Goal: Information Seeking & Learning: Understand process/instructions

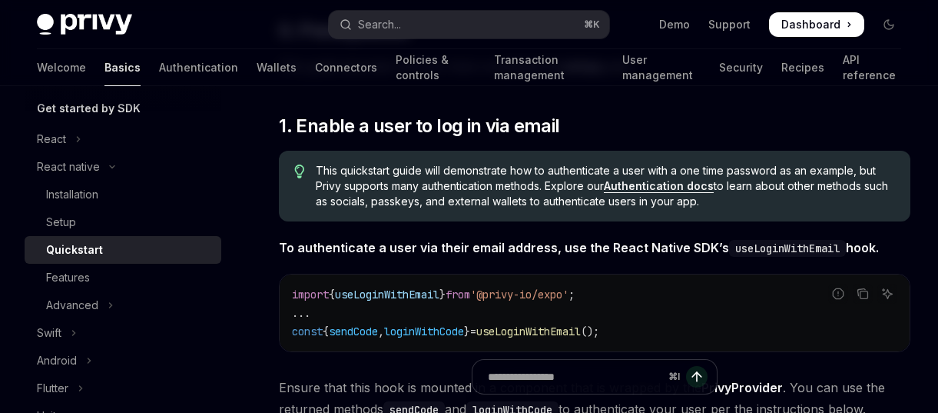
scroll to position [194, 0]
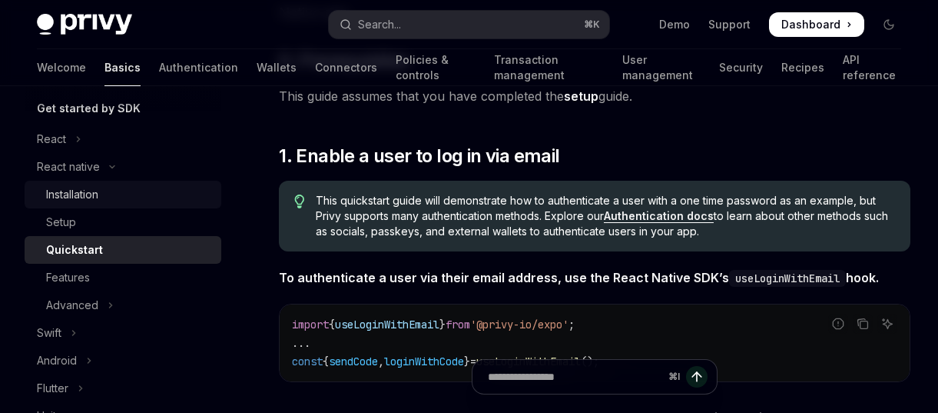
click at [156, 187] on div "Installation" at bounding box center [129, 194] width 166 height 18
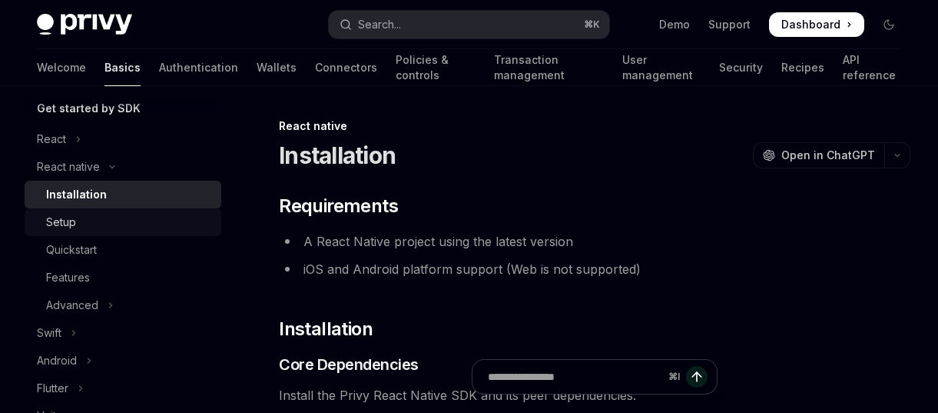
click at [95, 217] on div "Setup" at bounding box center [129, 222] width 166 height 18
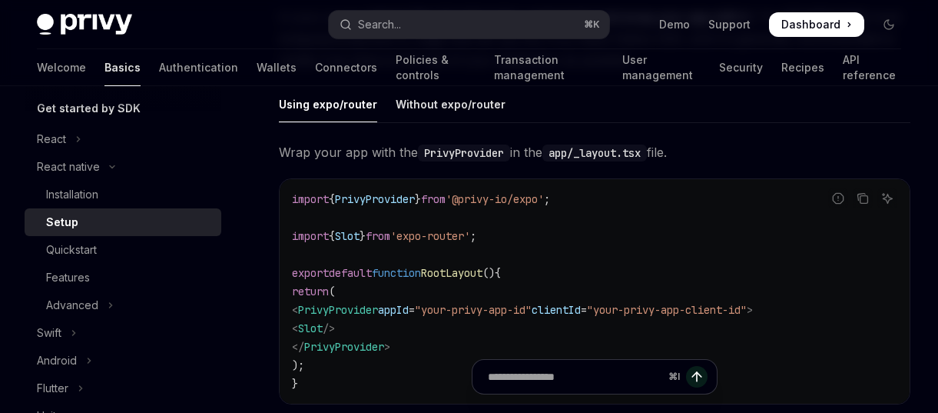
scroll to position [408, 0]
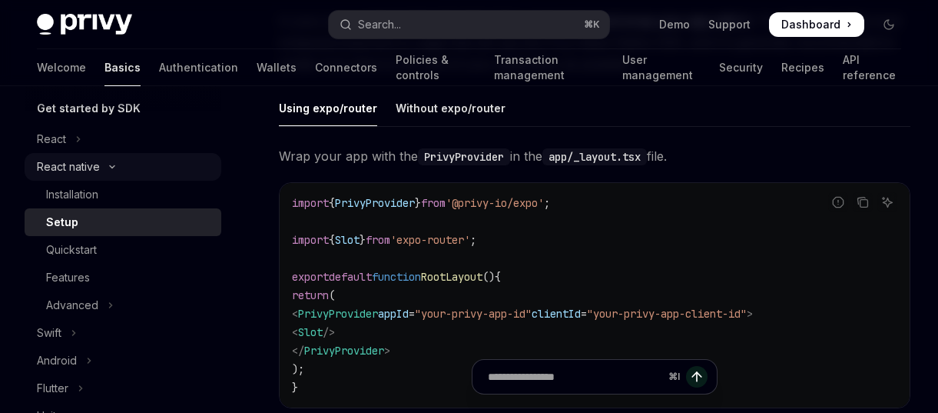
click at [63, 157] on div "React native" at bounding box center [68, 166] width 63 height 18
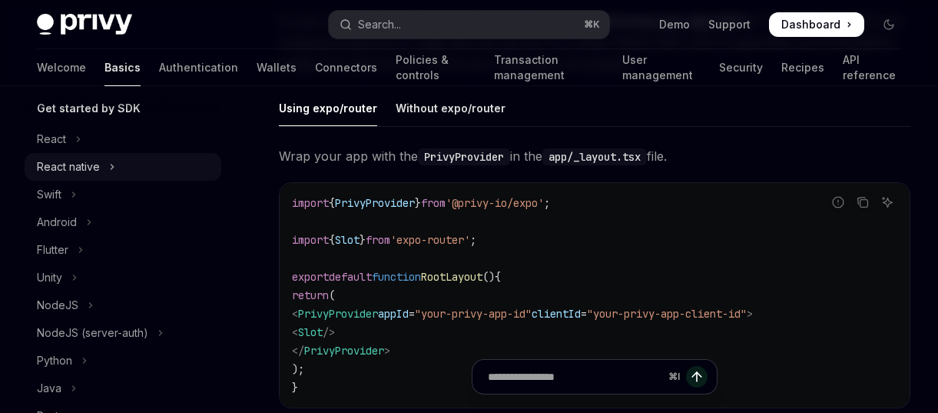
click at [71, 161] on div "React native" at bounding box center [68, 166] width 63 height 18
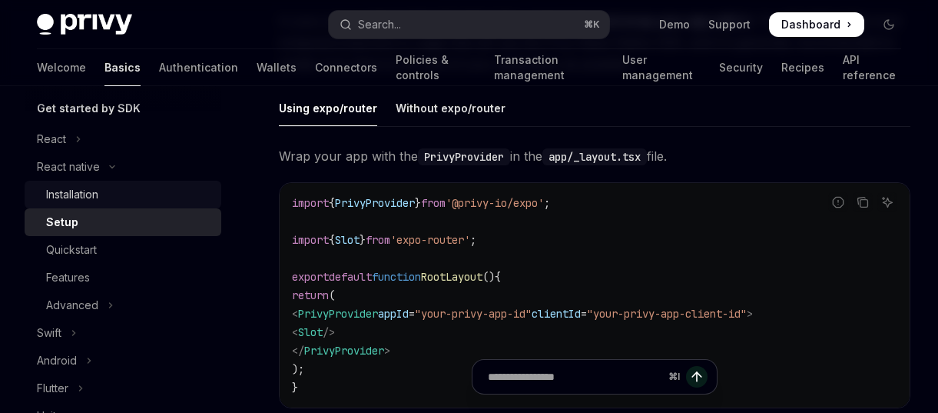
click at [68, 193] on div "Installation" at bounding box center [72, 194] width 52 height 18
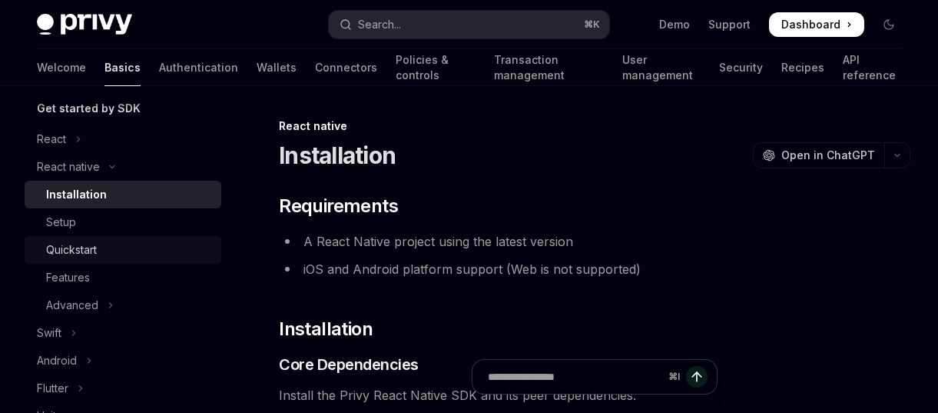
click at [104, 255] on div "Quickstart" at bounding box center [129, 249] width 166 height 18
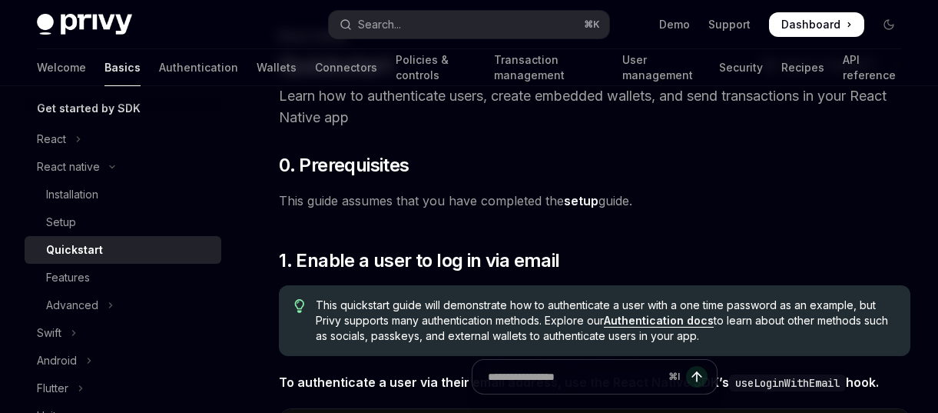
scroll to position [51, 0]
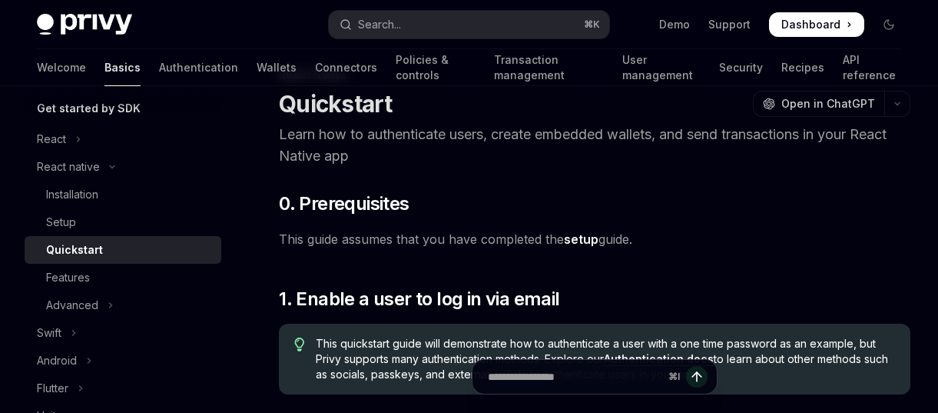
click at [583, 239] on link "setup" at bounding box center [581, 239] width 35 height 16
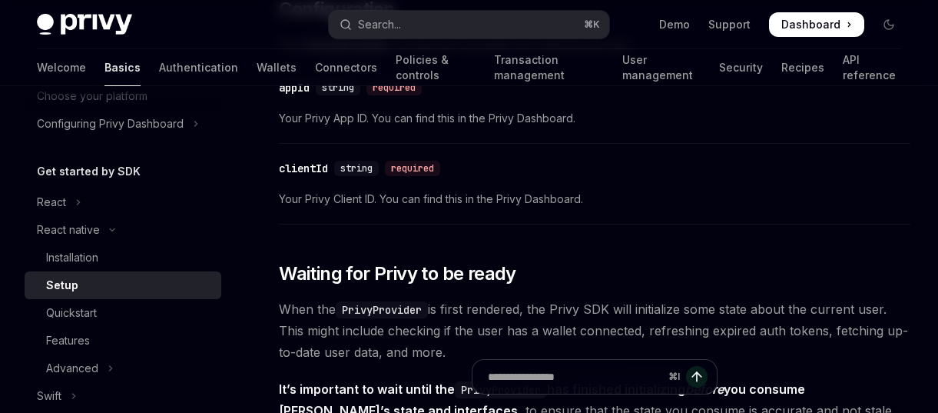
scroll to position [104, 0]
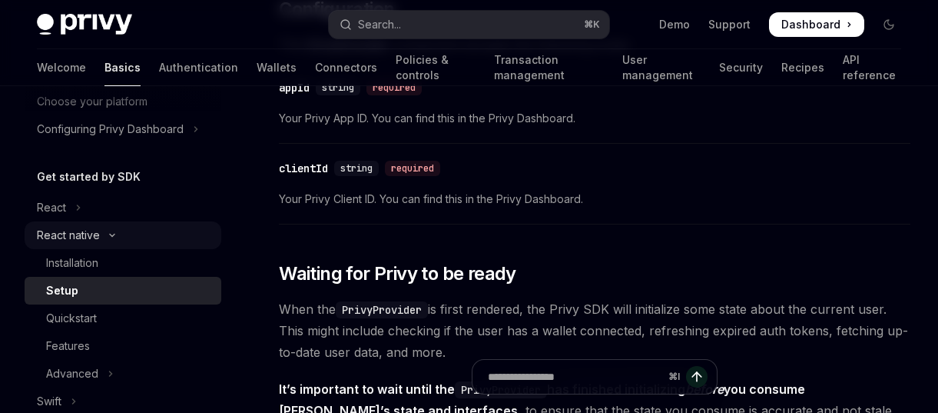
click at [127, 227] on button "React native" at bounding box center [123, 235] width 197 height 28
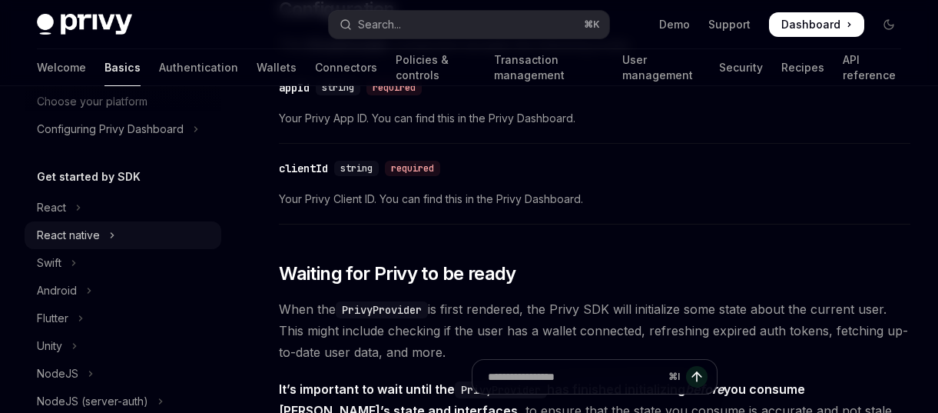
click at [88, 234] on div "React native" at bounding box center [68, 235] width 63 height 18
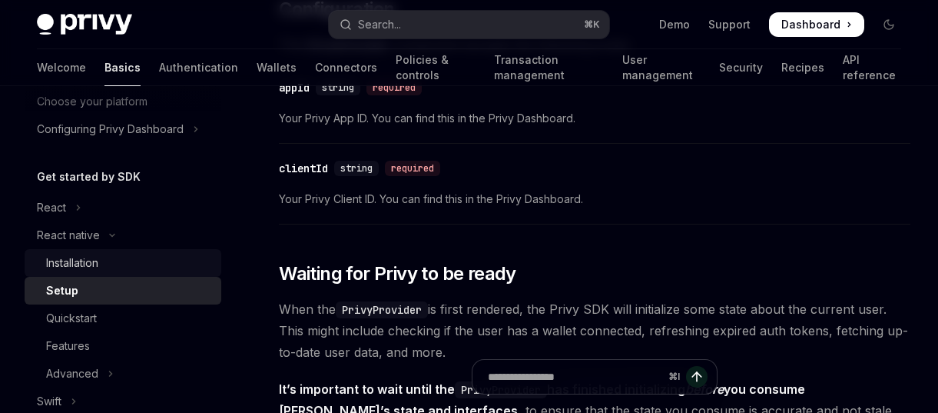
click at [75, 258] on div "Installation" at bounding box center [72, 263] width 52 height 18
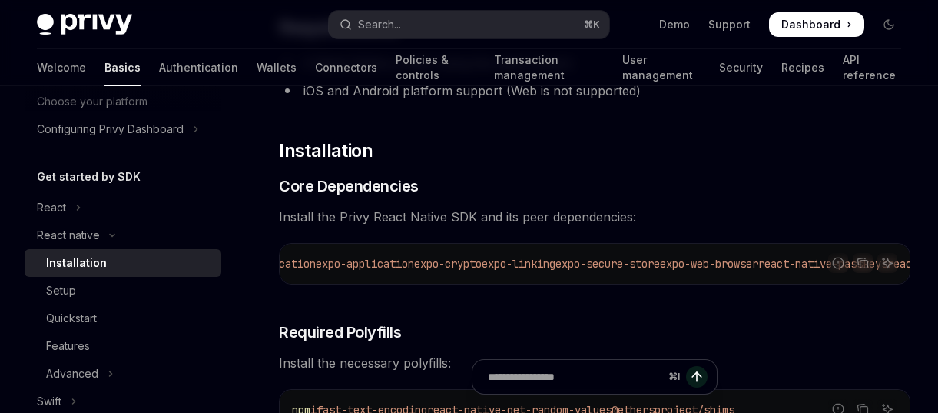
scroll to position [0, 324]
click at [862, 259] on icon "Copy the contents from the code block" at bounding box center [863, 263] width 12 height 12
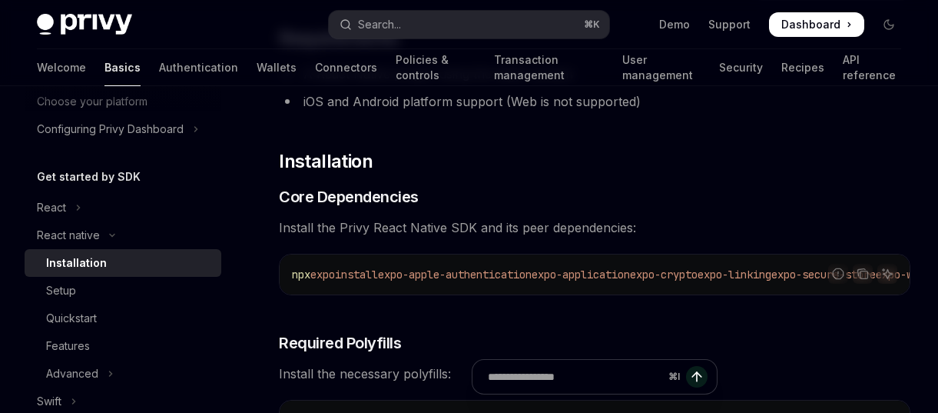
scroll to position [171, 0]
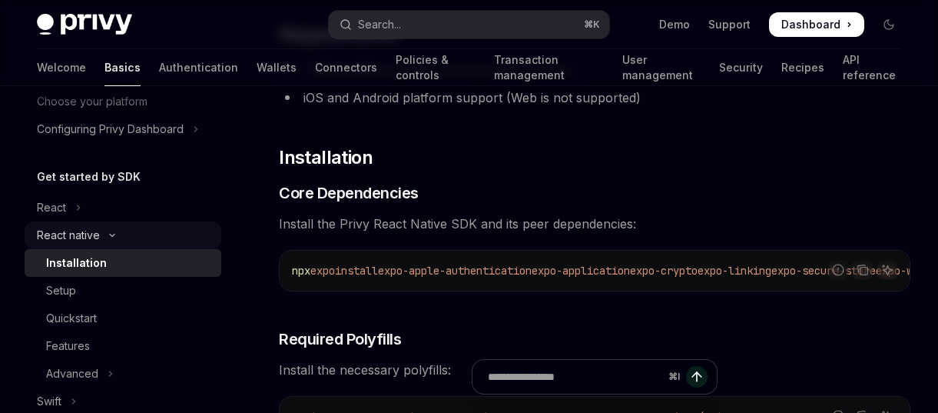
click at [113, 227] on button "React native" at bounding box center [123, 235] width 197 height 28
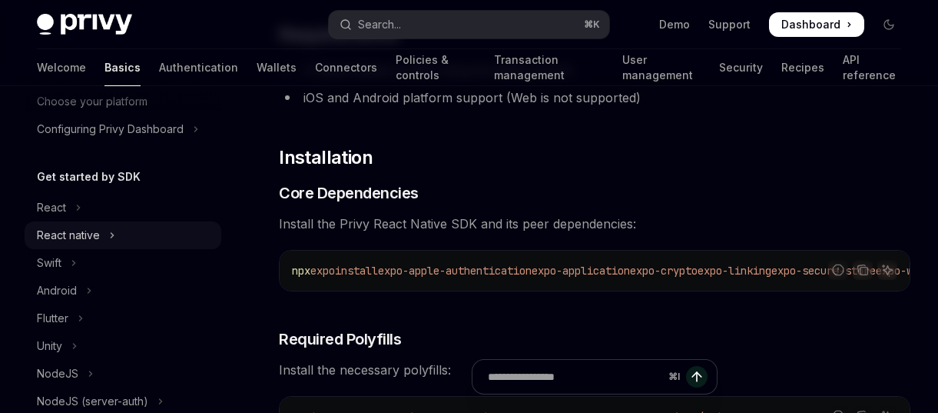
click at [120, 223] on button "React native" at bounding box center [123, 235] width 197 height 28
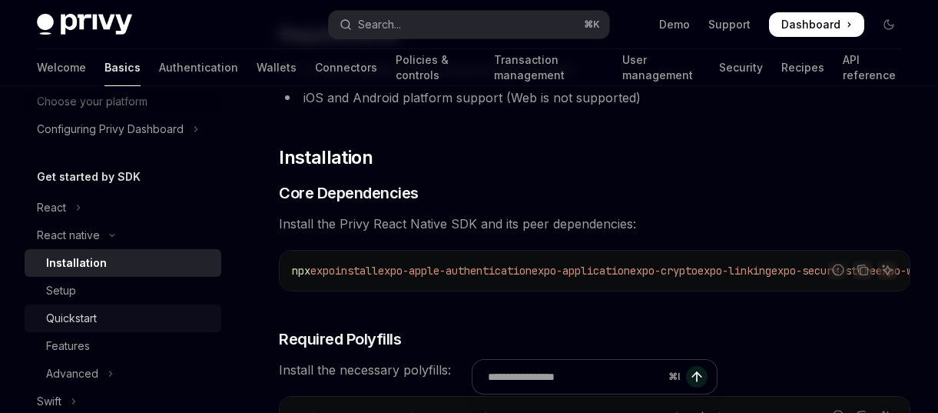
click at [98, 323] on div "Quickstart" at bounding box center [129, 318] width 166 height 18
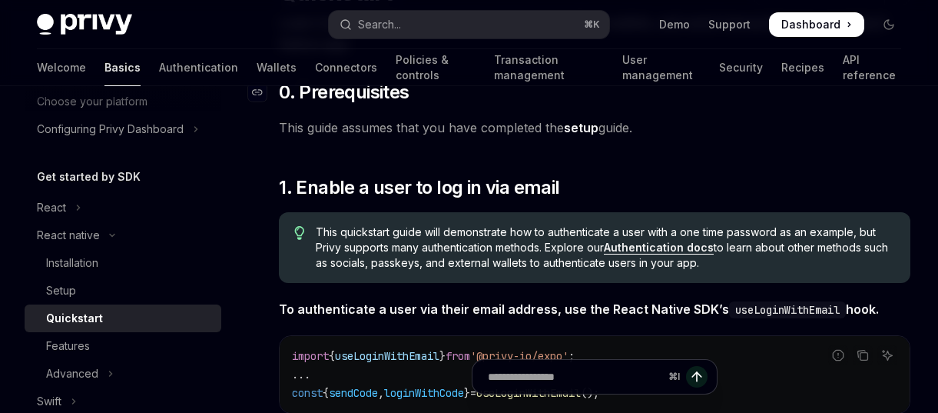
scroll to position [318, 0]
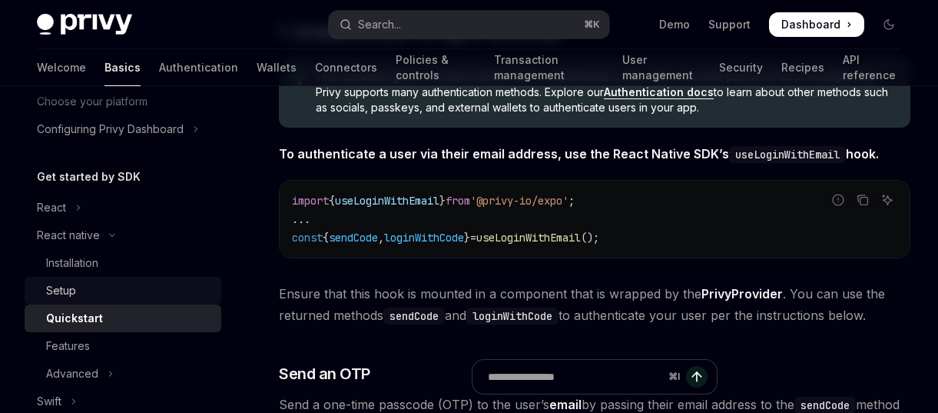
click at [108, 294] on div "Setup" at bounding box center [129, 290] width 166 height 18
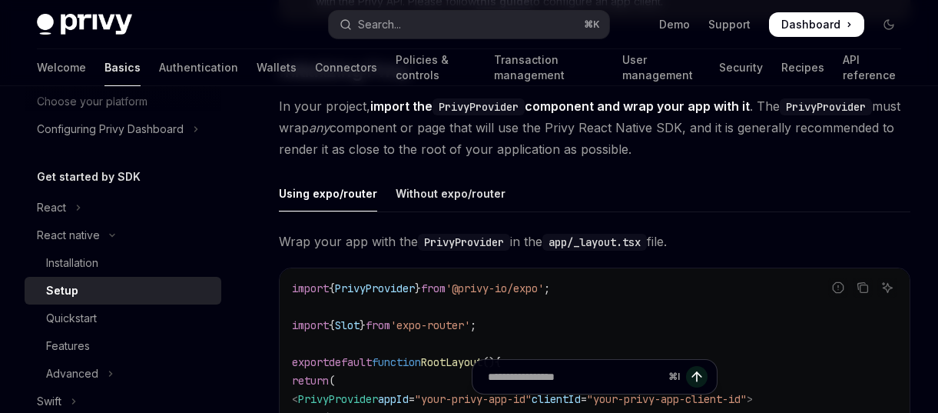
scroll to position [333, 0]
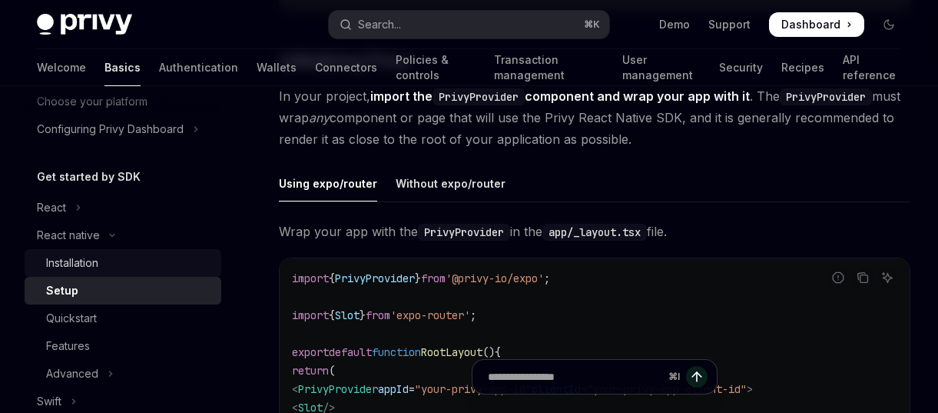
click at [128, 254] on div "Installation" at bounding box center [129, 263] width 166 height 18
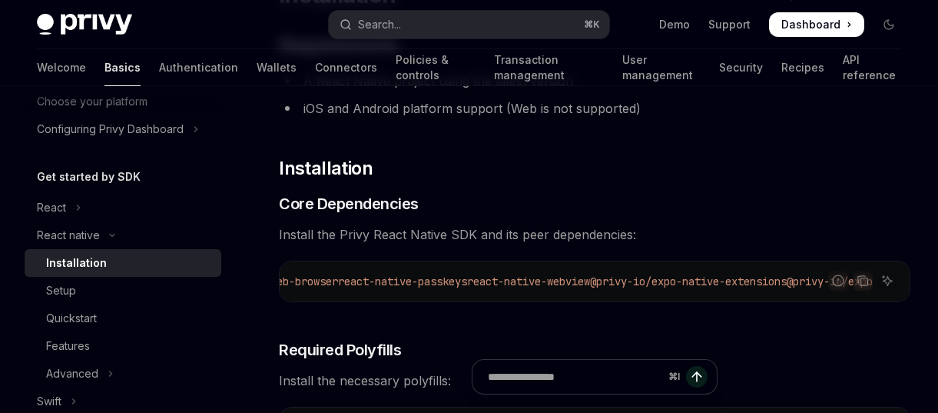
scroll to position [0, 774]
click at [863, 280] on icon "Copy the contents from the code block" at bounding box center [863, 280] width 12 height 12
click at [785, 214] on h3 "​ Core Dependencies" at bounding box center [594, 204] width 631 height 22
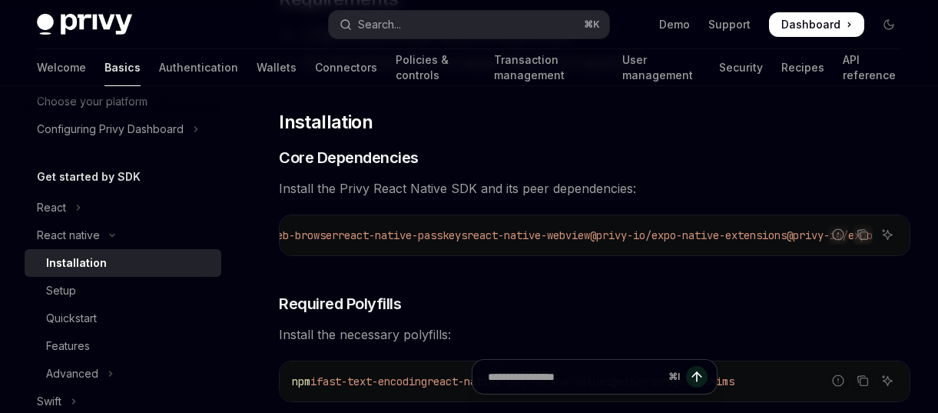
scroll to position [229, 0]
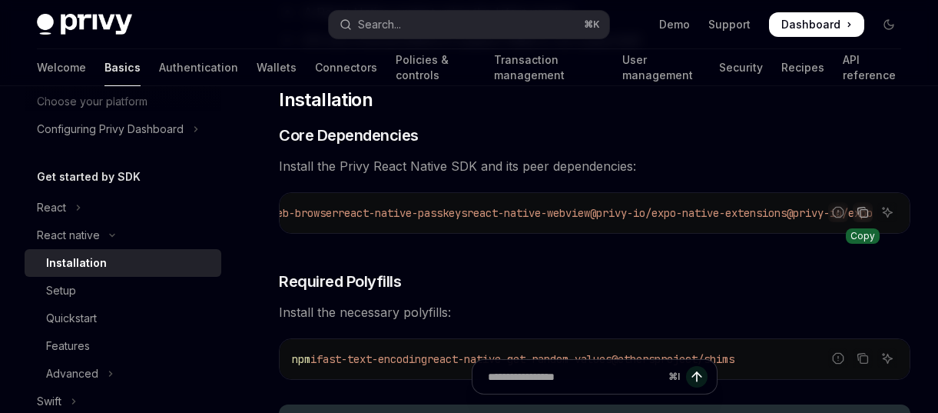
click at [865, 215] on icon "Copy the contents from the code block" at bounding box center [863, 212] width 12 height 12
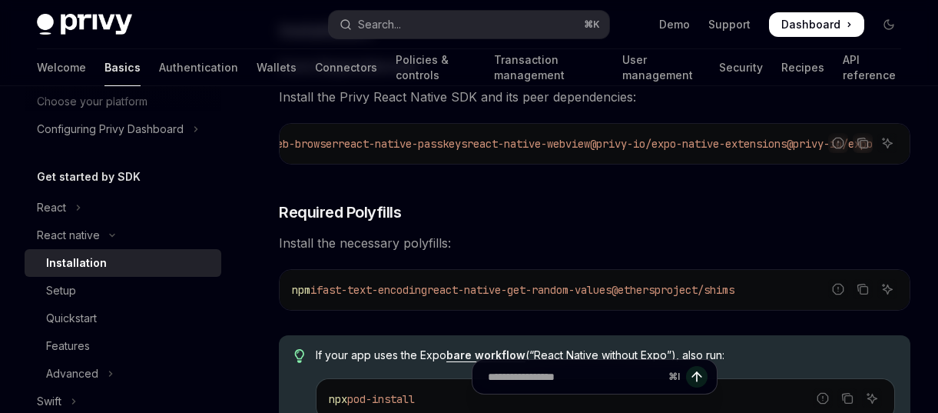
scroll to position [313, 0]
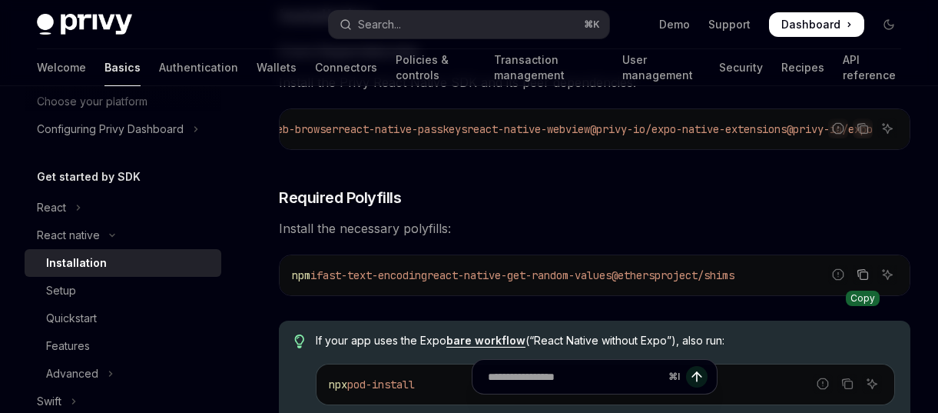
click at [861, 278] on icon "Copy the contents from the code block" at bounding box center [863, 274] width 12 height 12
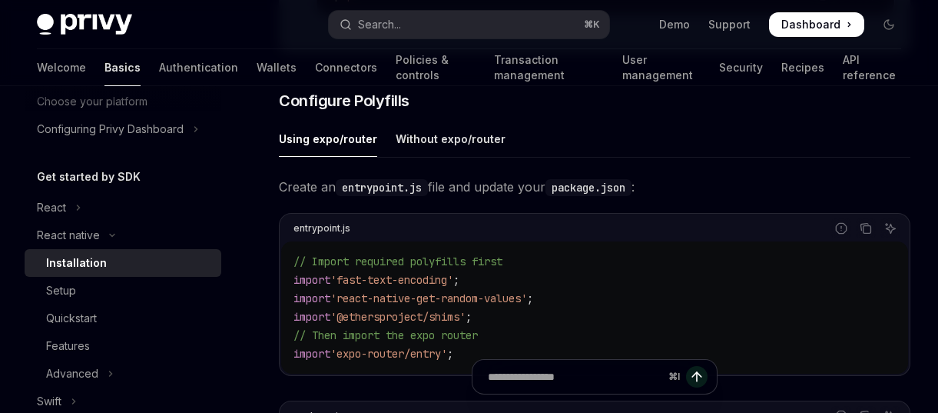
scroll to position [720, 0]
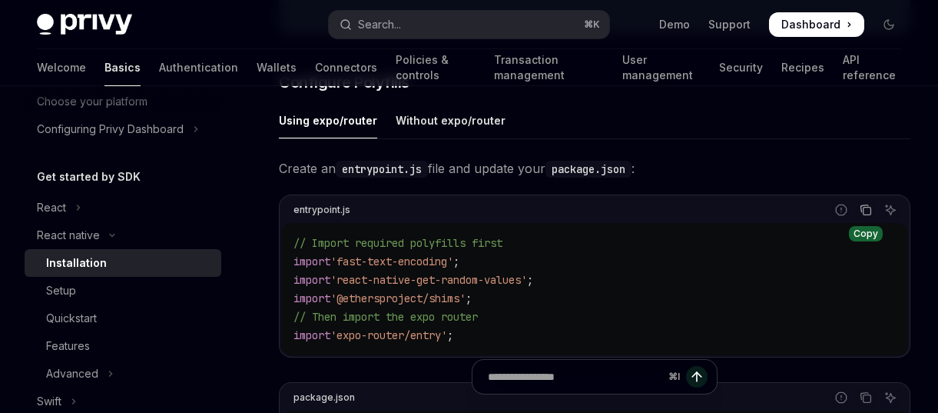
click at [862, 216] on icon "Copy the contents from the code block" at bounding box center [866, 210] width 12 height 12
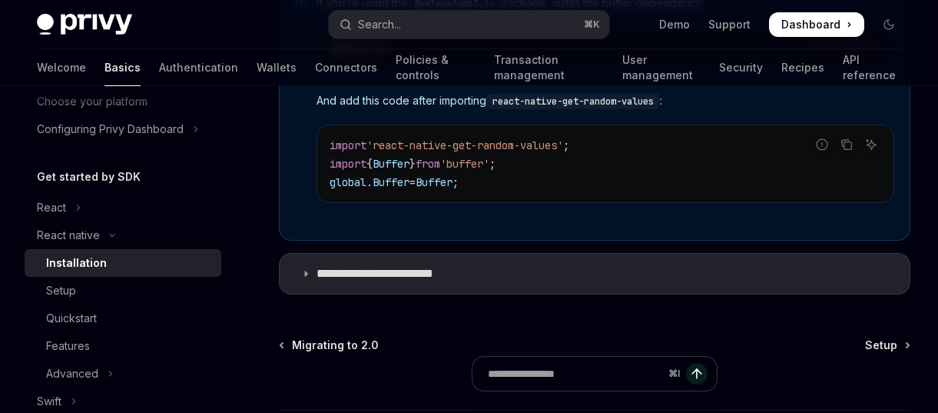
scroll to position [1360, 0]
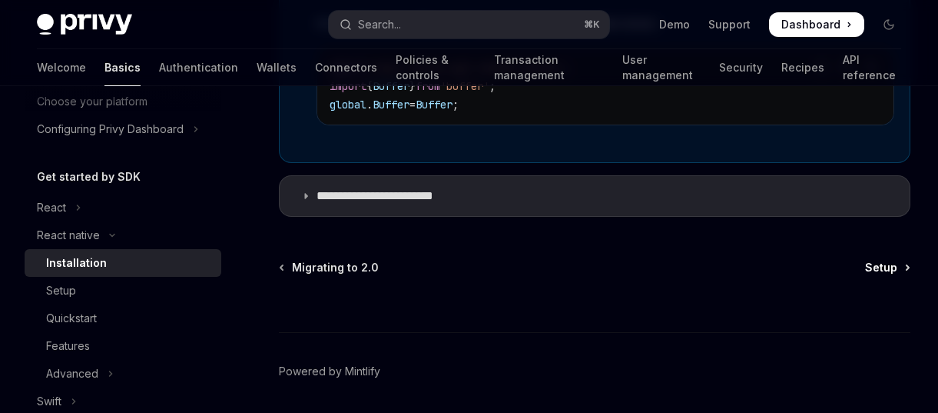
click at [873, 272] on span "Setup" at bounding box center [881, 267] width 32 height 15
type textarea "*"
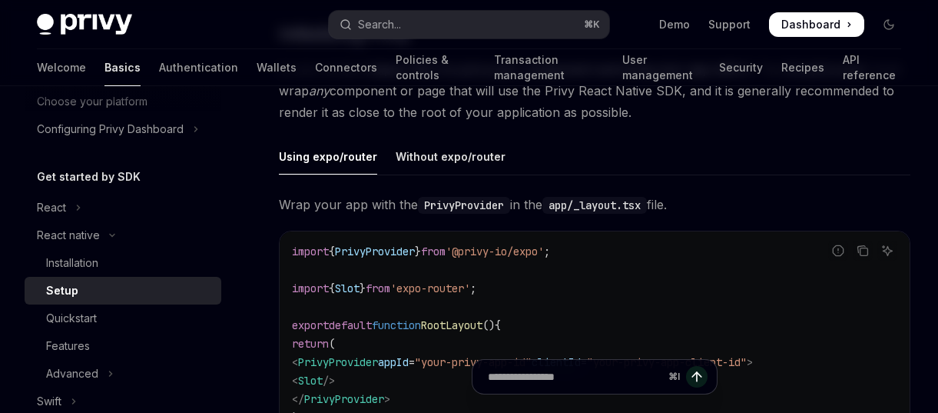
scroll to position [411, 0]
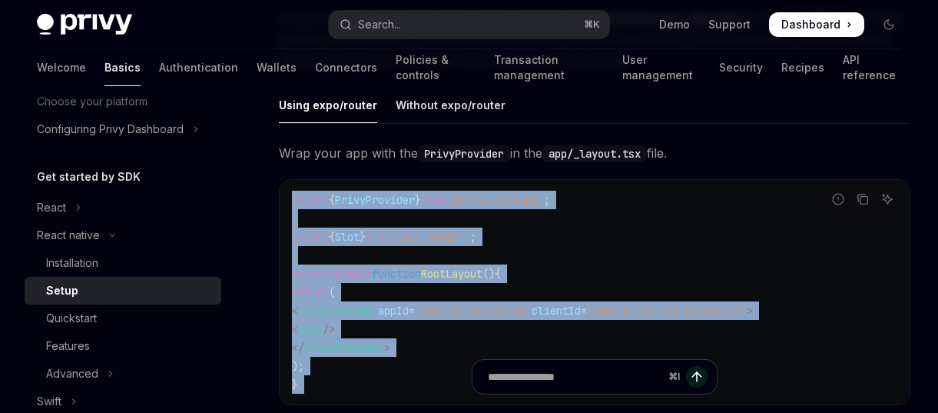
drag, startPoint x: 320, startPoint y: 385, endPoint x: 293, endPoint y: 191, distance: 196.1
copy div "**********"
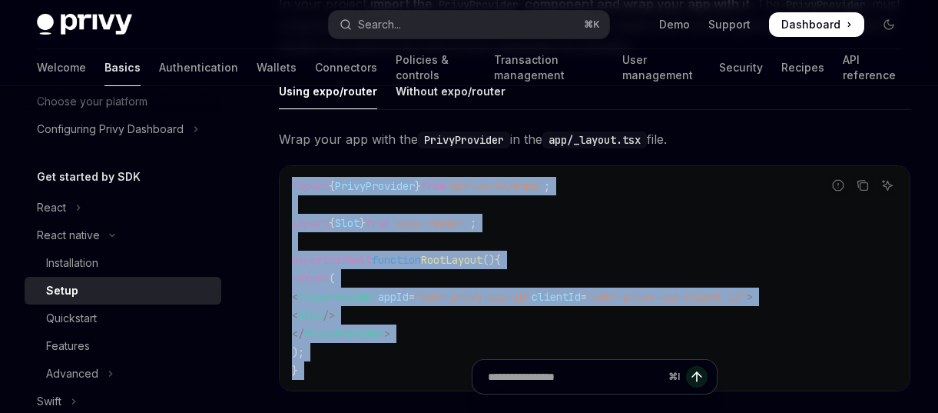
scroll to position [426, 0]
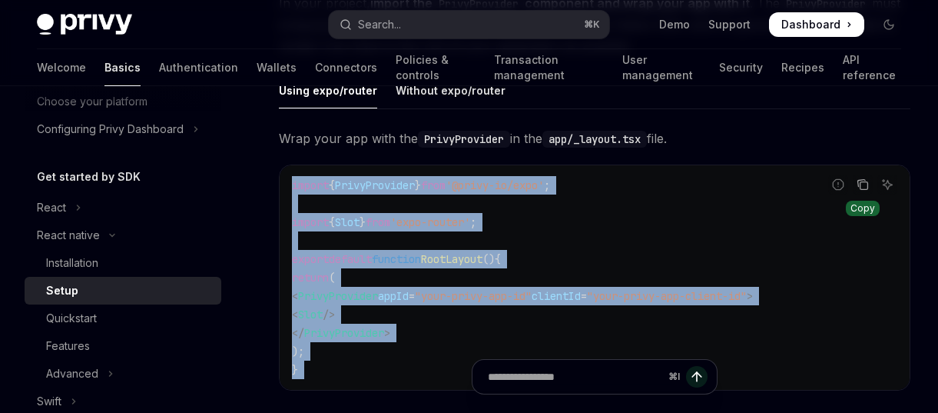
click at [858, 185] on icon "Copy the contents from the code block" at bounding box center [862, 183] width 8 height 7
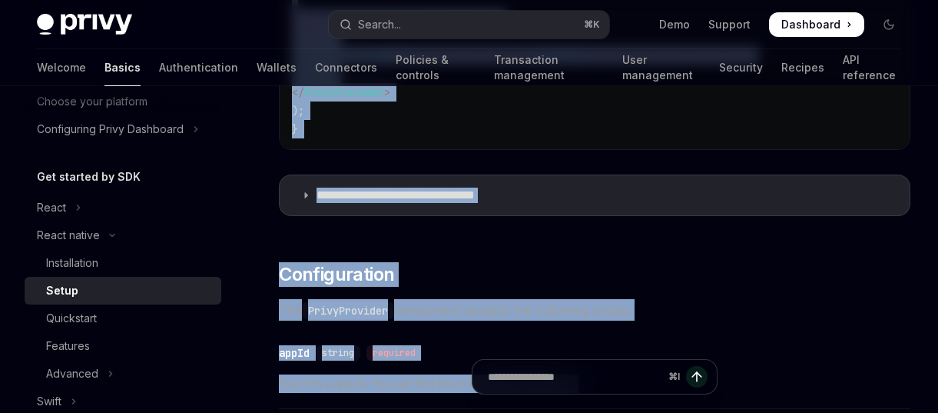
scroll to position [668, 0]
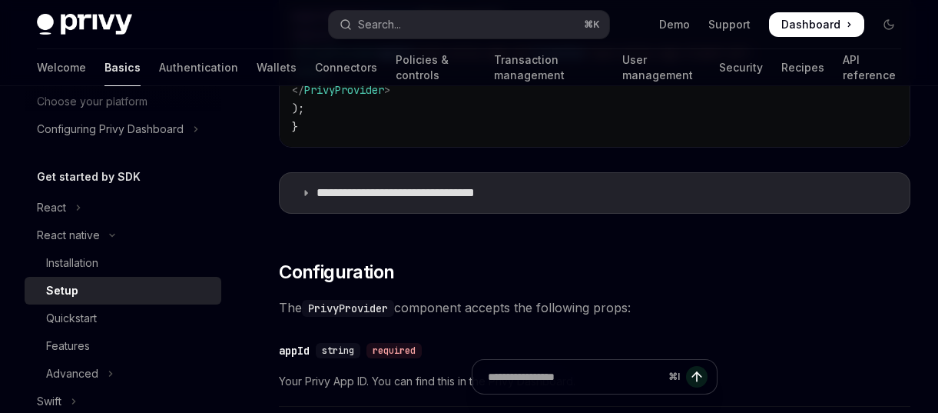
click at [558, 164] on div "**********" at bounding box center [594, 54] width 631 height 338
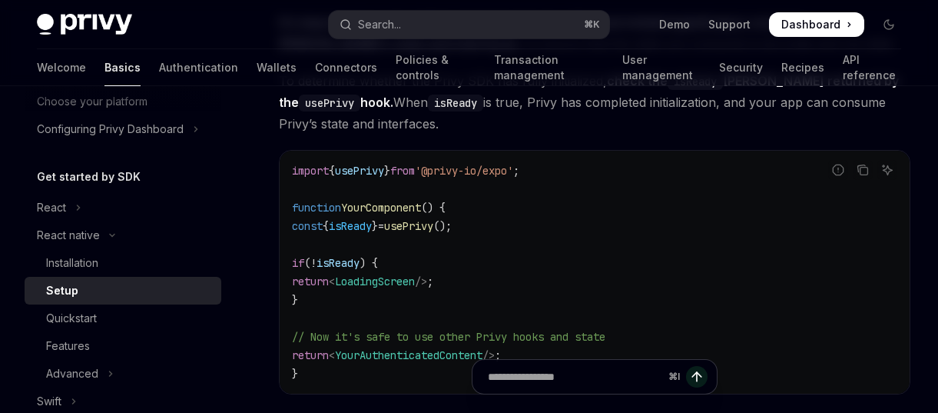
scroll to position [1300, 0]
drag, startPoint x: 312, startPoint y: 376, endPoint x: 290, endPoint y: 187, distance: 189.4
drag, startPoint x: 308, startPoint y: 370, endPoint x: 304, endPoint y: 190, distance: 179.8
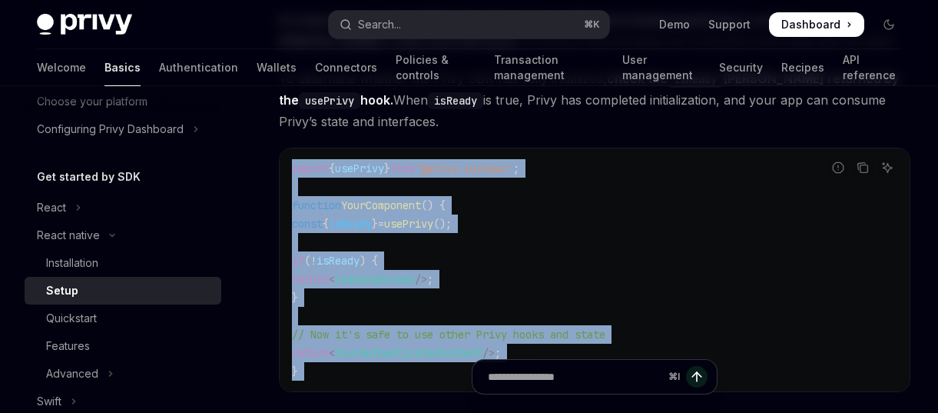
drag, startPoint x: 293, startPoint y: 170, endPoint x: 367, endPoint y: 370, distance: 213.6
copy div "**********"
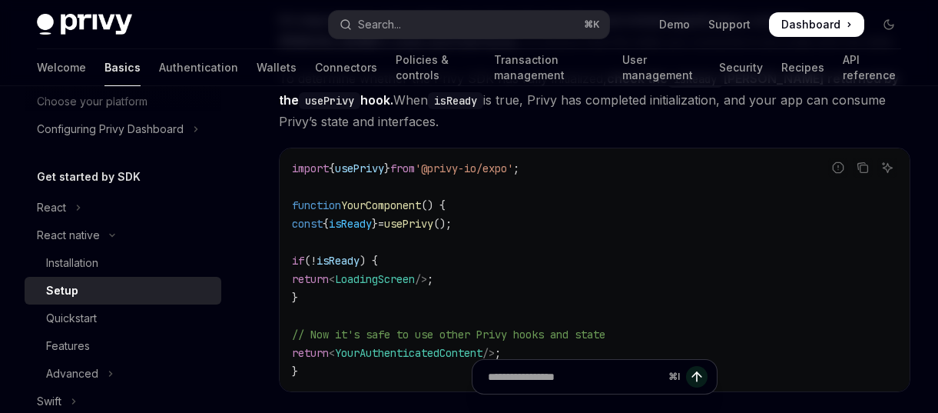
click at [466, 258] on code "import { usePrivy } from '@privy-io/expo' ; function YourComponent () { const {…" at bounding box center [594, 269] width 605 height 221
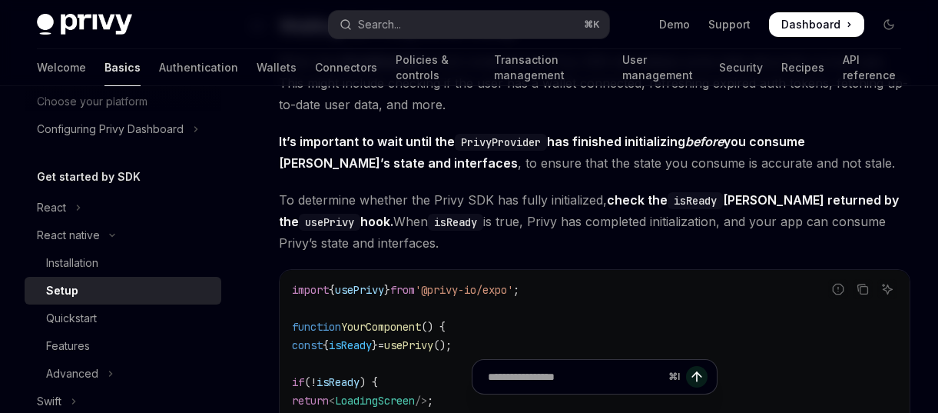
scroll to position [1292, 0]
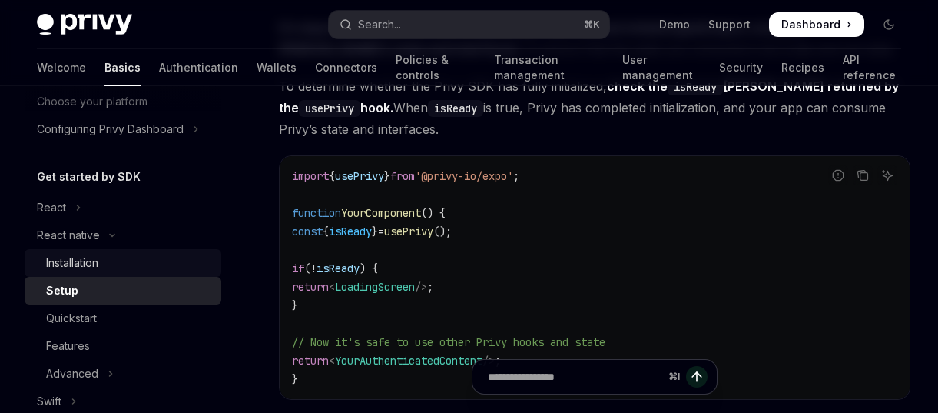
click at [138, 258] on div "Installation" at bounding box center [129, 263] width 166 height 18
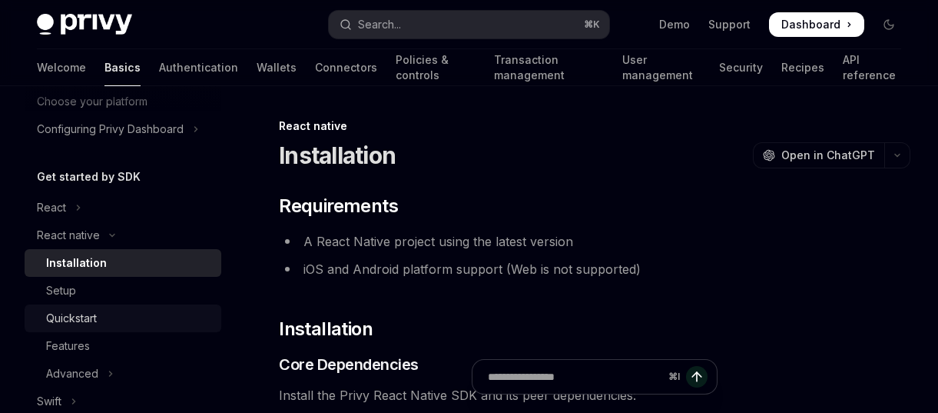
click at [105, 311] on div "Quickstart" at bounding box center [129, 318] width 166 height 18
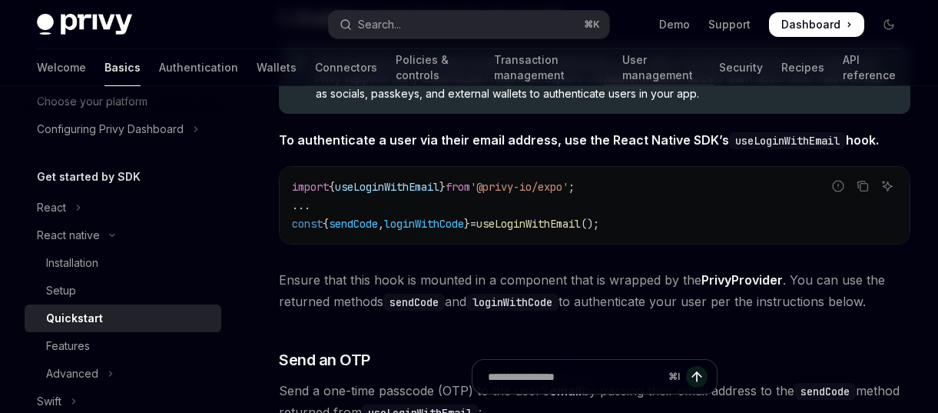
scroll to position [340, 0]
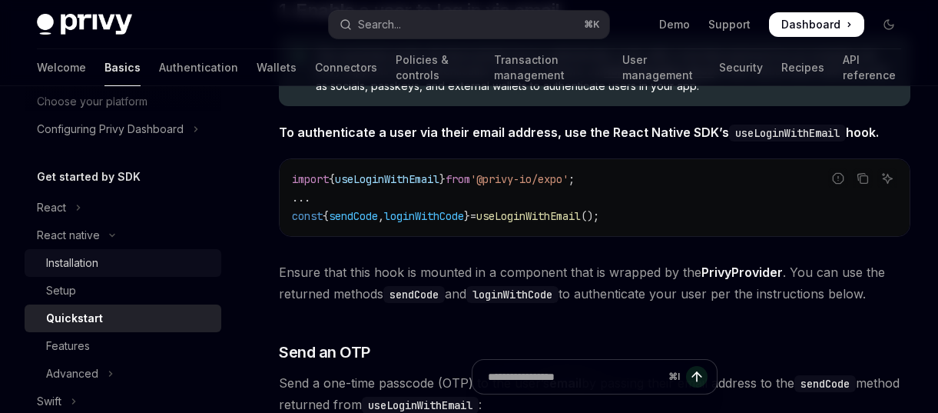
click at [129, 266] on div "Installation" at bounding box center [129, 263] width 166 height 18
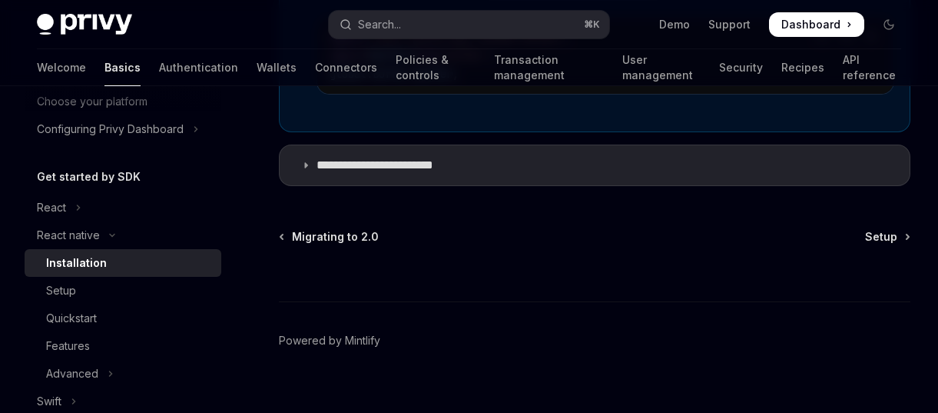
scroll to position [1394, 0]
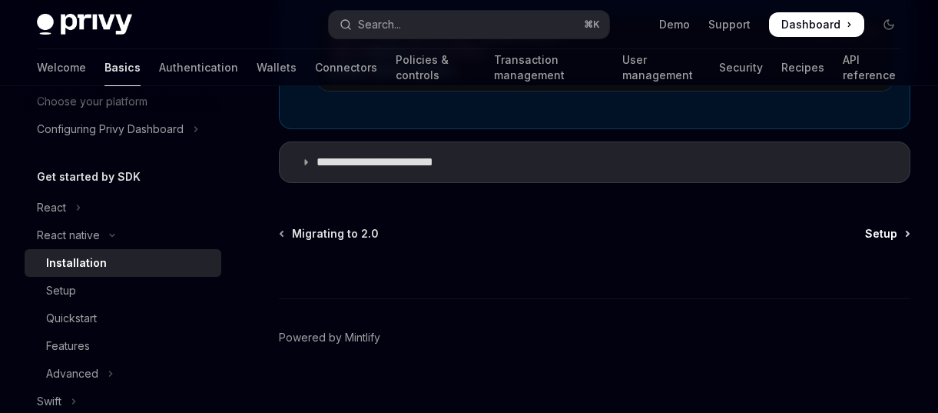
click at [879, 241] on span "Setup" at bounding box center [881, 233] width 32 height 15
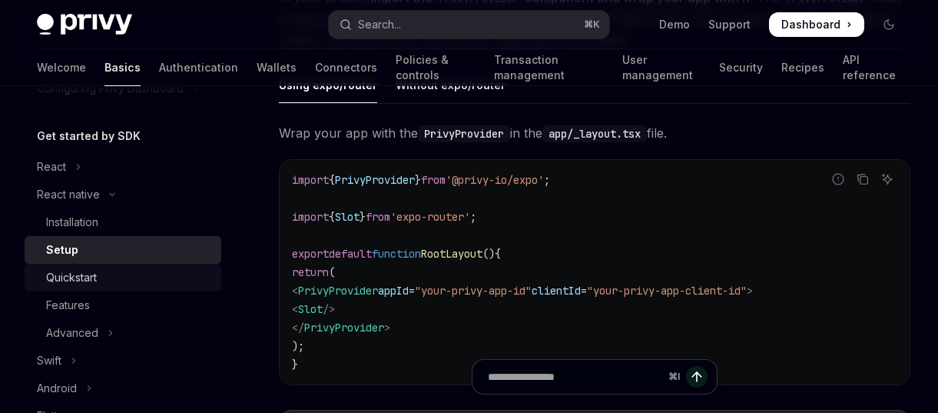
scroll to position [160, 0]
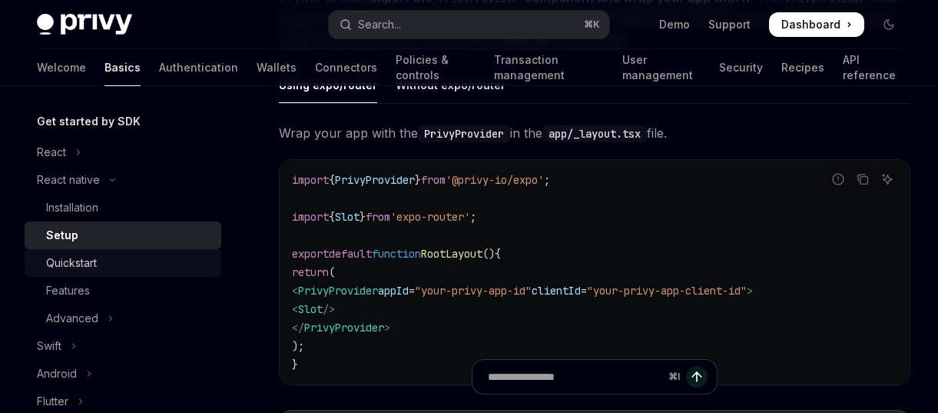
click at [142, 255] on div "Quickstart" at bounding box center [129, 263] width 166 height 18
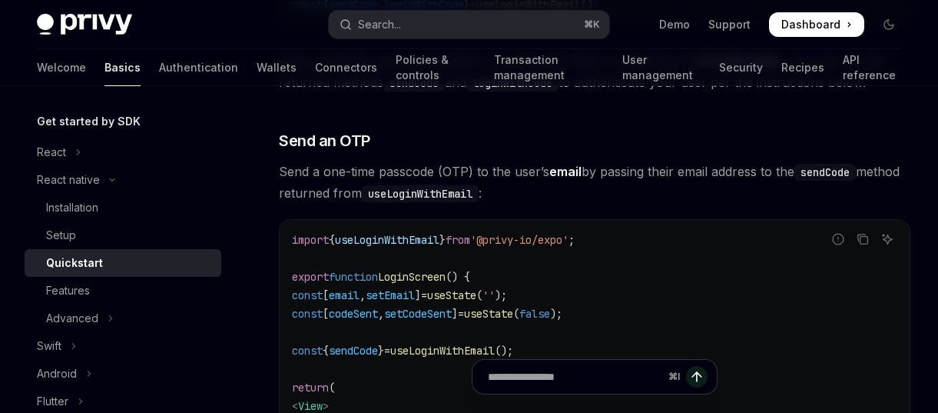
scroll to position [555, 0]
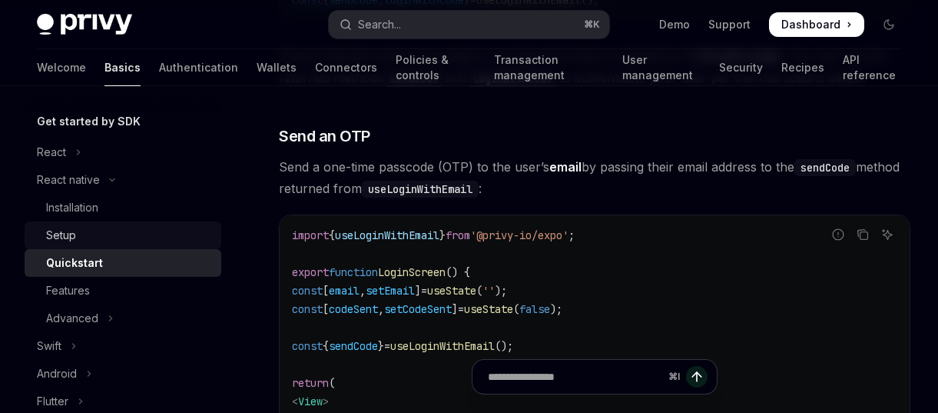
click at [182, 230] on div "Setup" at bounding box center [129, 235] width 166 height 18
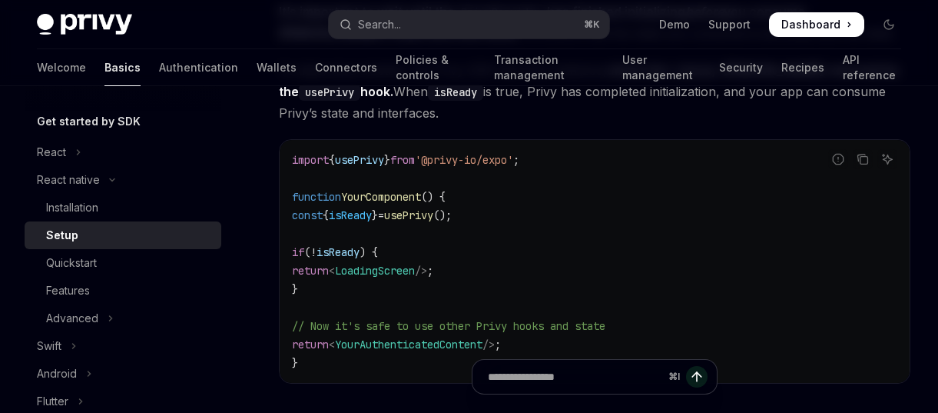
scroll to position [1475, 0]
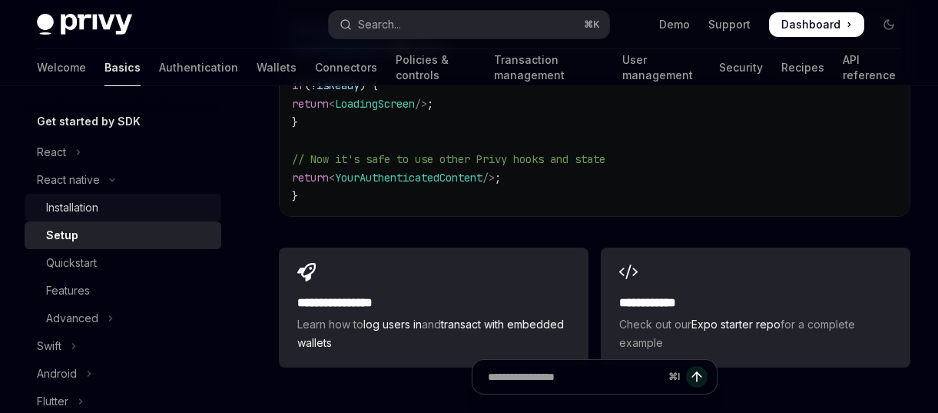
click at [168, 199] on div "Installation" at bounding box center [129, 207] width 166 height 18
type textarea "*"
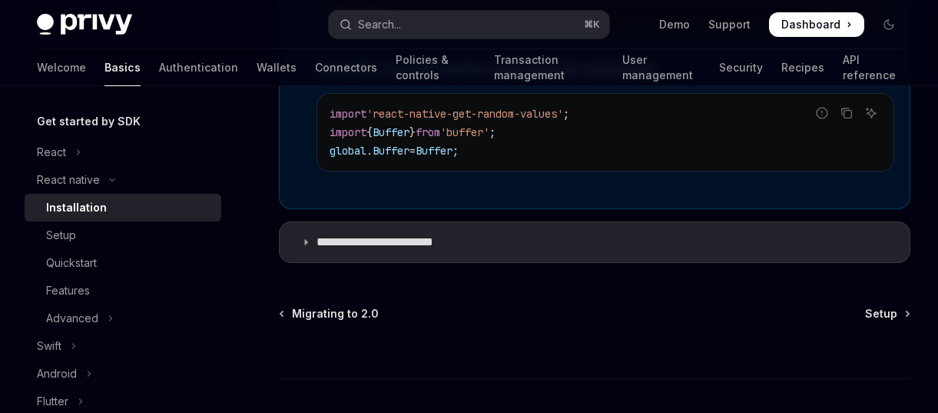
scroll to position [1414, 0]
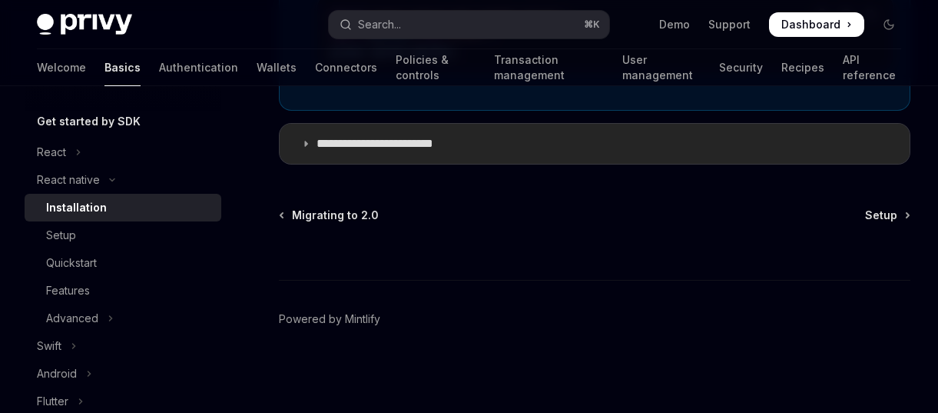
click at [446, 144] on p "**********" at bounding box center [391, 143] width 148 height 15
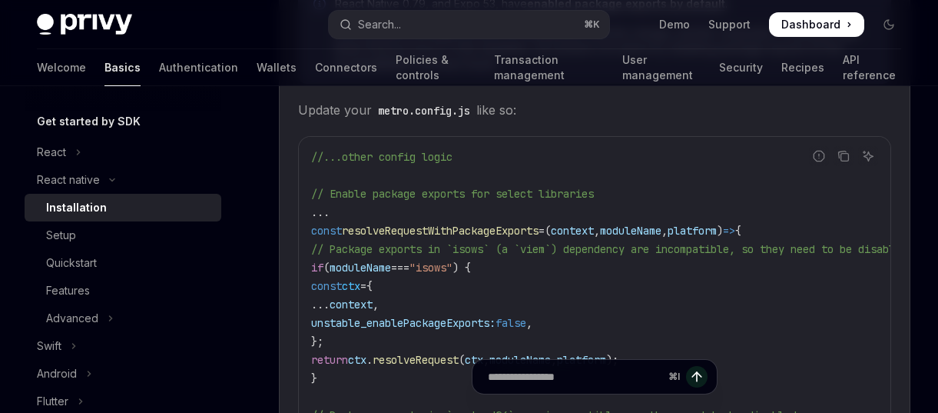
scroll to position [1812, 0]
click at [846, 161] on icon "Copy the contents from the code block" at bounding box center [843, 157] width 12 height 12
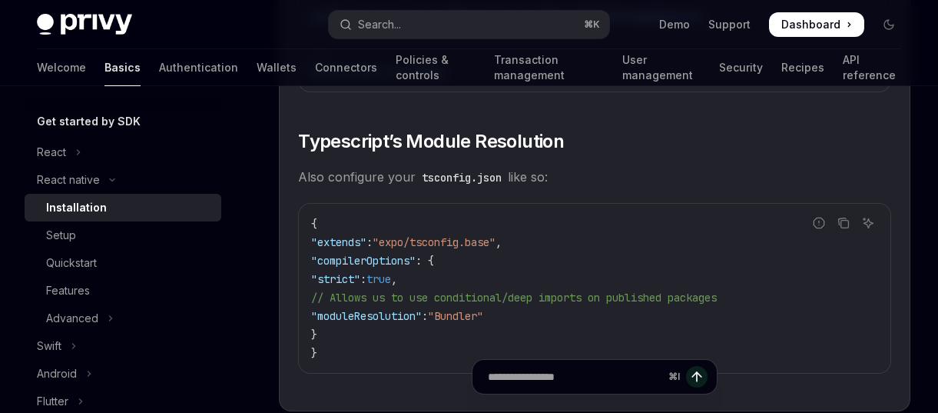
scroll to position [2790, 0]
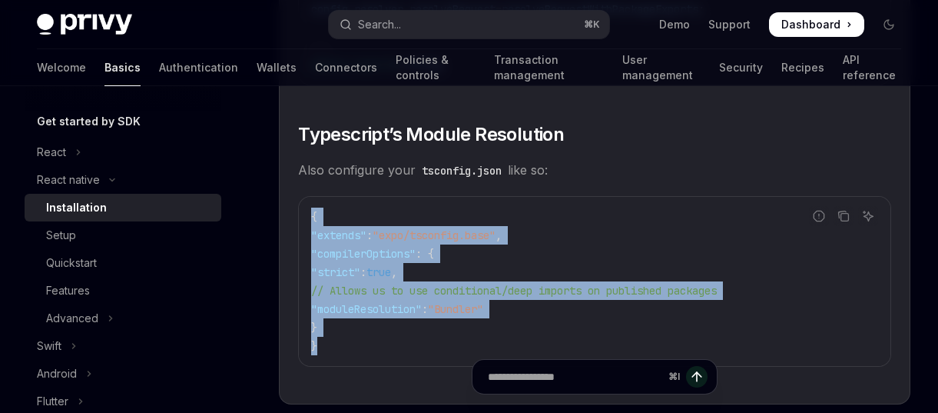
drag, startPoint x: 338, startPoint y: 354, endPoint x: 311, endPoint y: 218, distance: 138.6
click at [311, 218] on code "{ "extends" : "expo/tsconfig.base" , "compilerOptions" : { "strict" : true , //…" at bounding box center [594, 280] width 567 height 147
copy code "{ "extends" : "expo/tsconfig.base" , "compilerOptions" : { "strict" : true , //…"
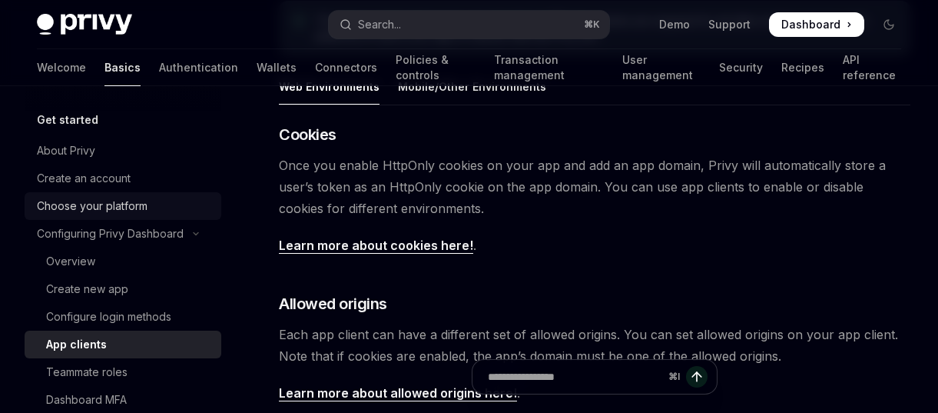
scroll to position [73, 0]
